Goal: Obtain resource: Obtain resource

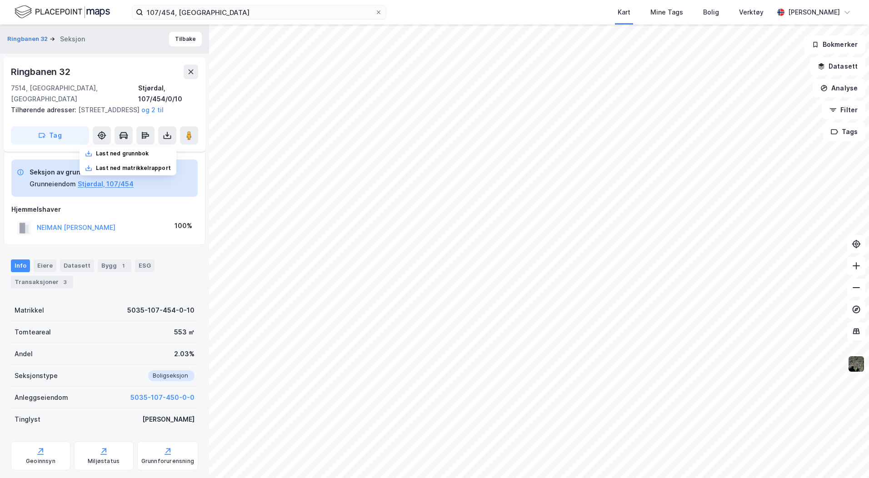
scroll to position [80, 0]
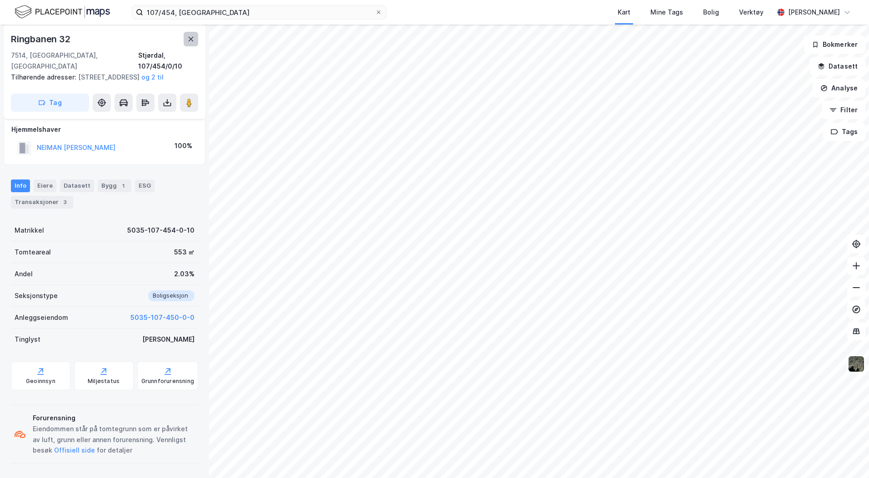
click at [188, 40] on icon at bounding box center [190, 38] width 7 height 7
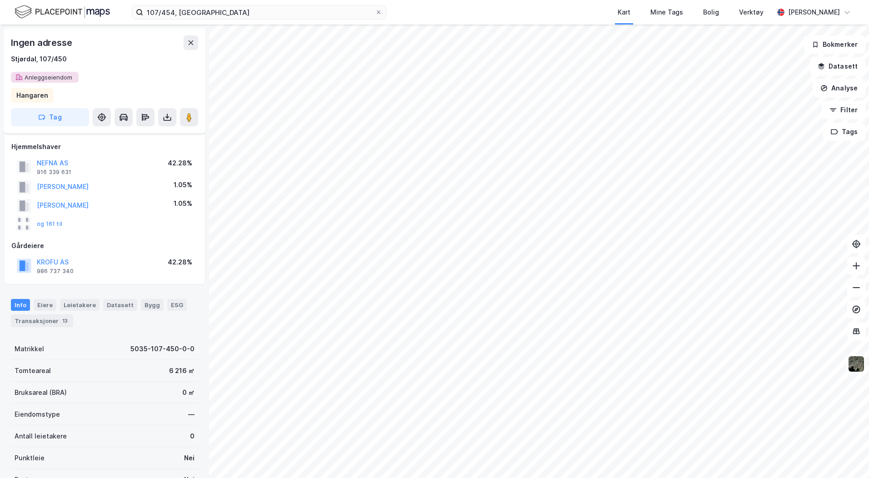
scroll to position [80, 0]
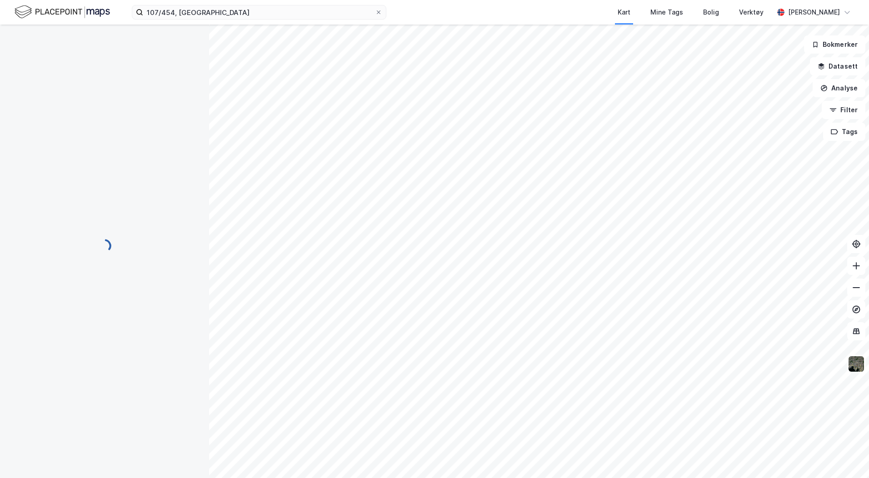
scroll to position [80, 0]
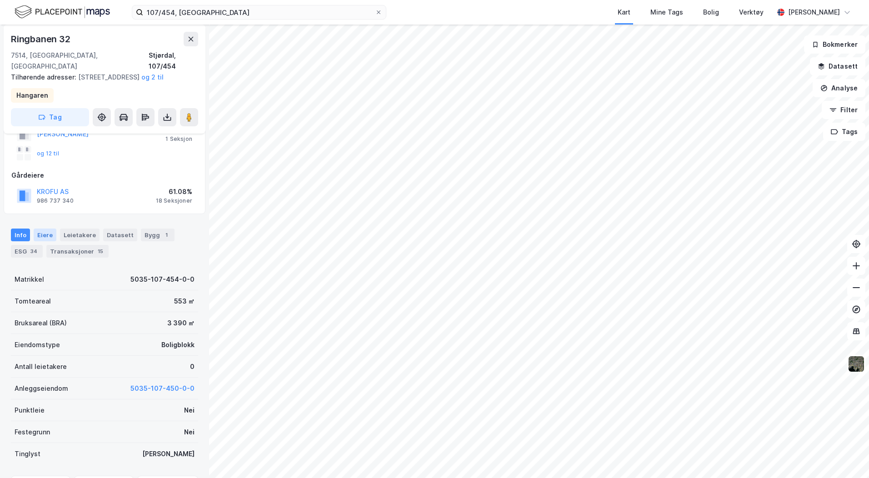
click at [50, 237] on div "Eiere" at bounding box center [45, 234] width 23 height 13
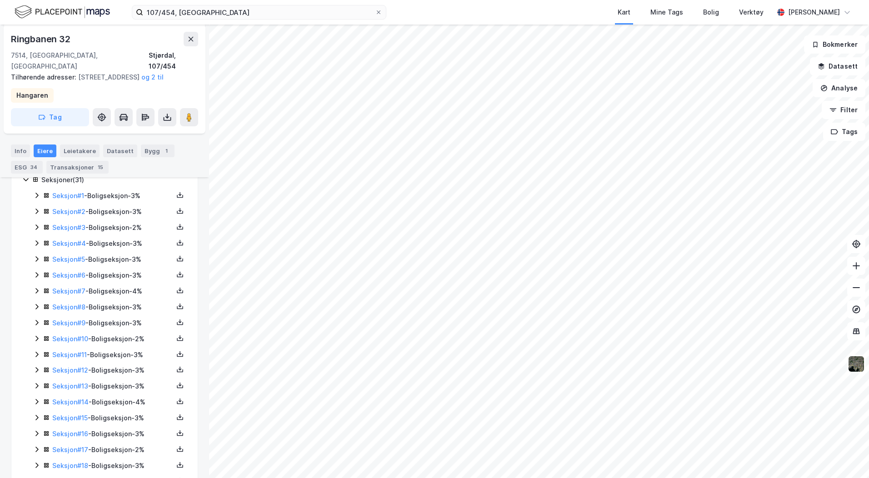
scroll to position [227, 0]
click at [41, 435] on div "Seksjon # 17 - Boligseksjon - 2%" at bounding box center [110, 435] width 154 height 11
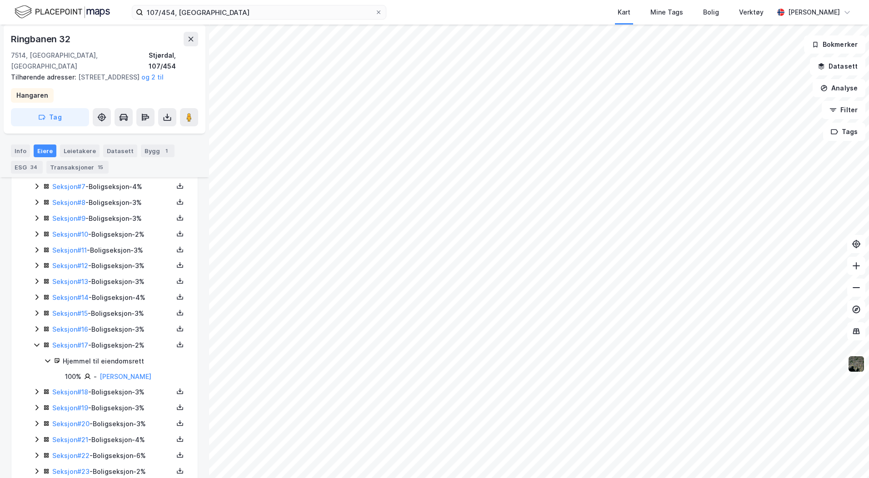
scroll to position [318, 0]
click at [82, 348] on link "Seksjon # 17" at bounding box center [70, 345] width 36 height 8
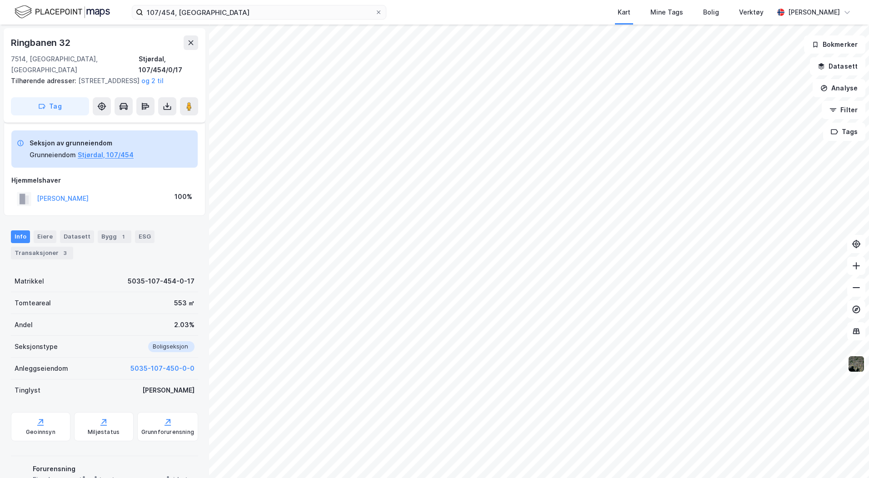
scroll to position [80, 0]
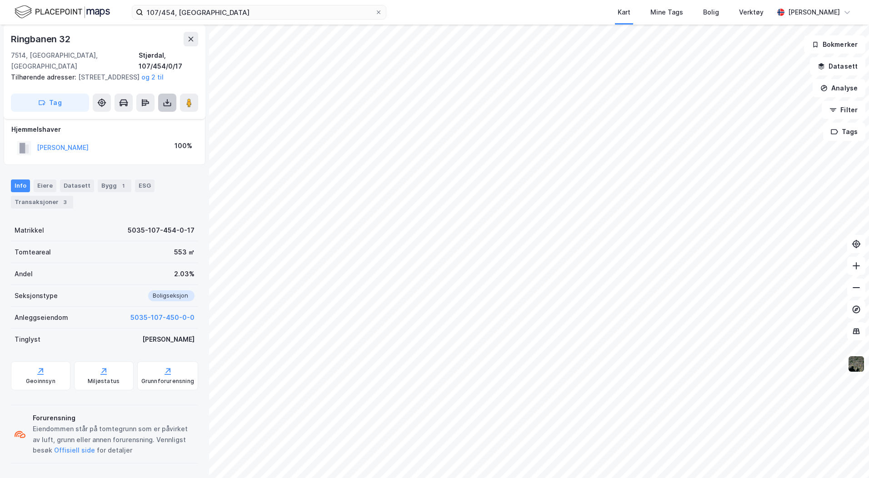
click at [160, 103] on button at bounding box center [167, 103] width 18 height 18
click at [156, 119] on div "Last ned grunnbok" at bounding box center [127, 121] width 97 height 15
click at [143, 122] on div "Last ned grunnbok" at bounding box center [122, 120] width 53 height 7
click at [189, 40] on icon at bounding box center [190, 38] width 7 height 7
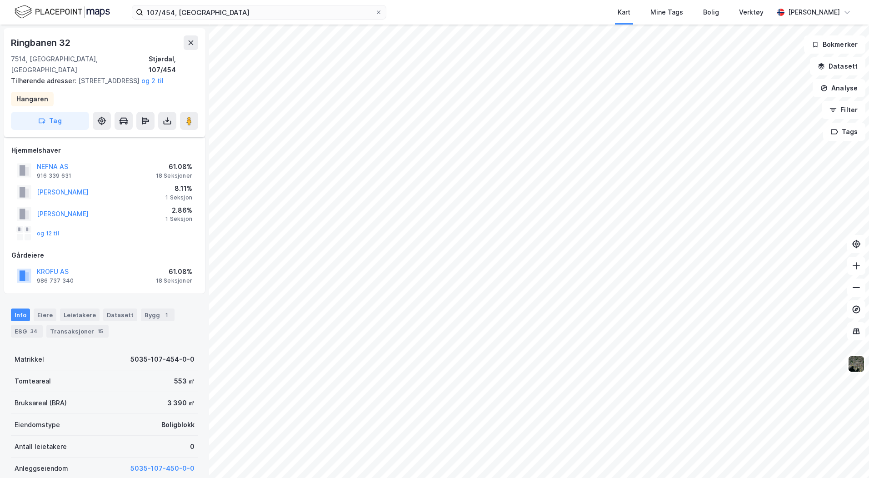
scroll to position [80, 0]
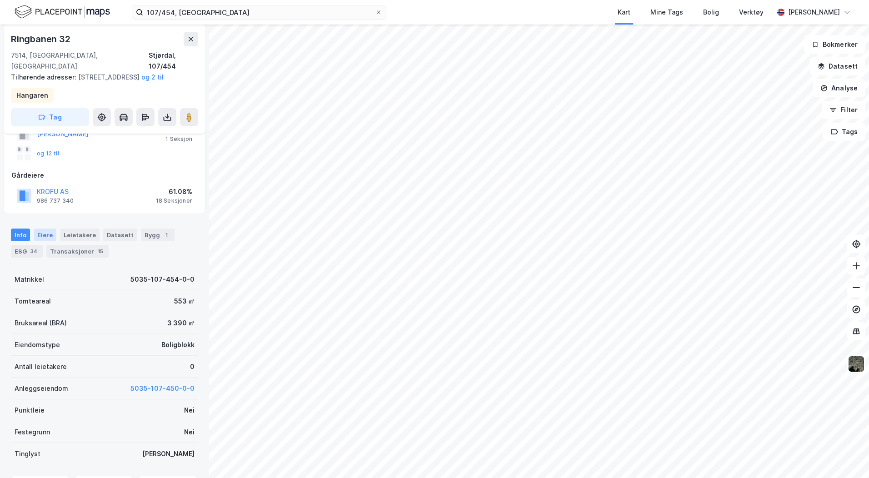
click at [46, 233] on div "Eiere" at bounding box center [45, 234] width 23 height 13
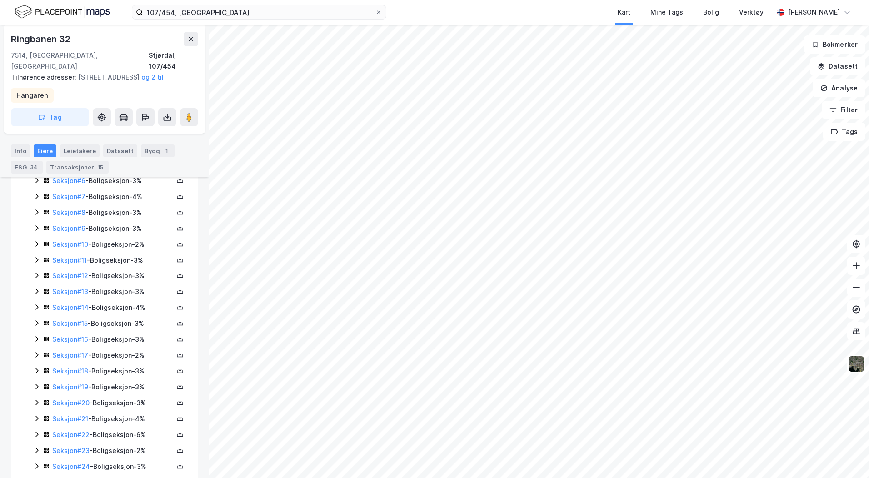
scroll to position [435, 0]
click at [37, 339] on icon at bounding box center [36, 338] width 7 height 7
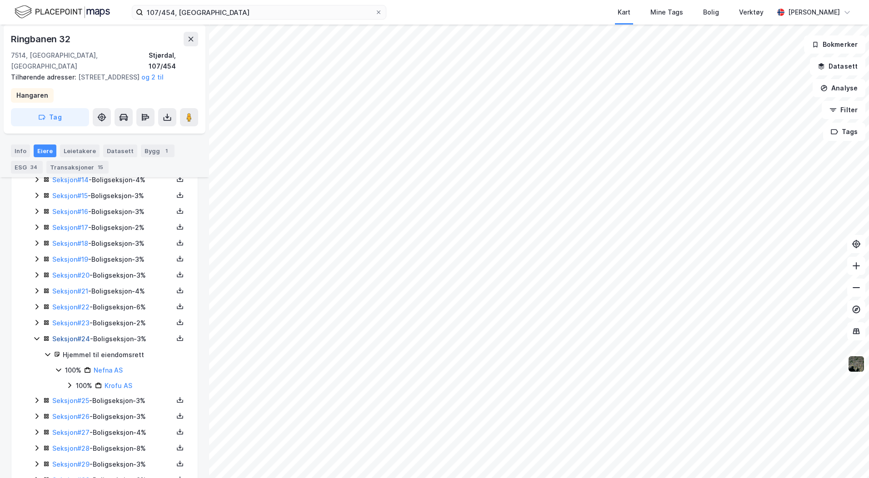
click at [79, 340] on link "Seksjon # 24" at bounding box center [71, 339] width 38 height 8
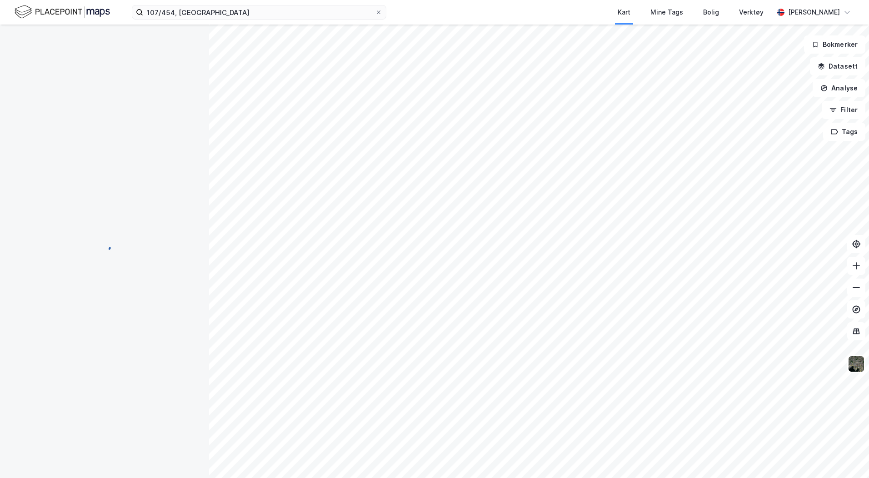
scroll to position [127, 0]
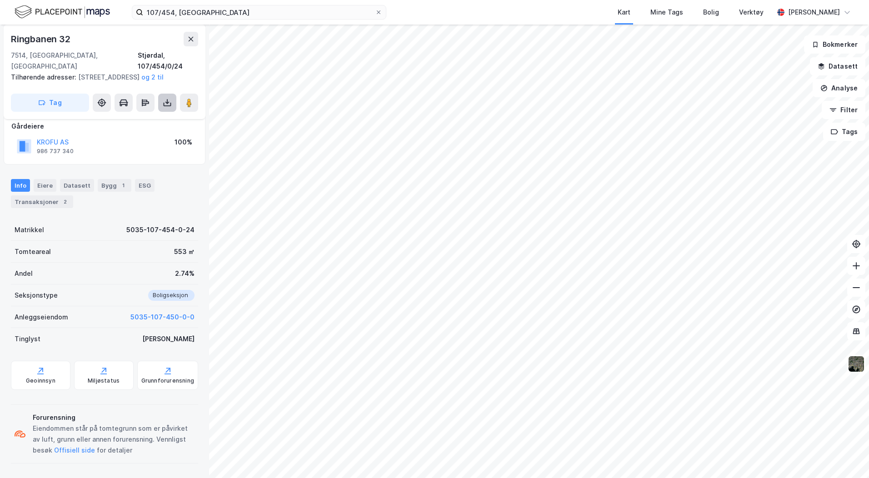
click at [168, 107] on button at bounding box center [167, 103] width 18 height 18
click at [158, 119] on div "Last ned grunnbok" at bounding box center [127, 121] width 97 height 15
